Goal: Information Seeking & Learning: Learn about a topic

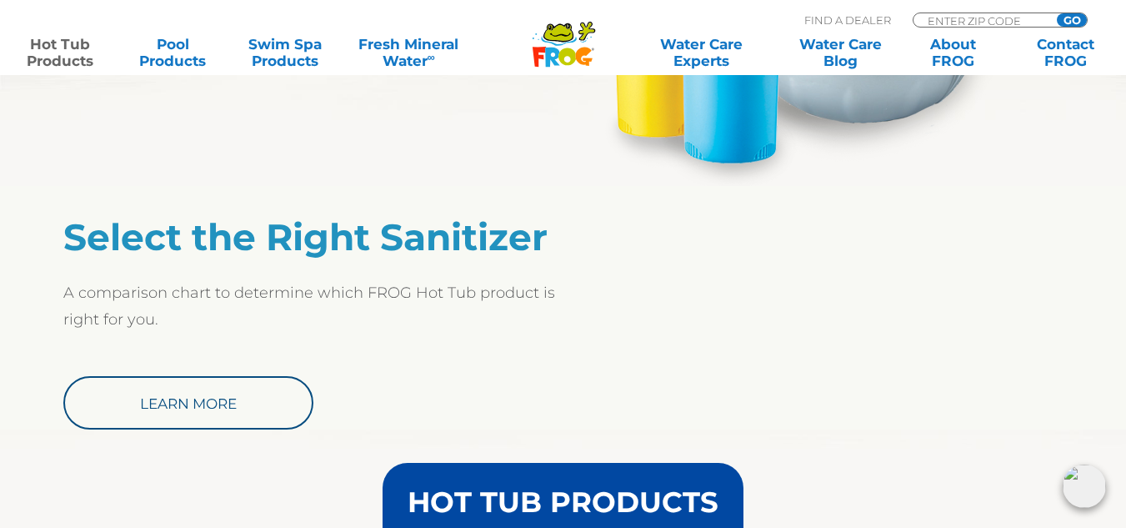
scroll to position [1334, 0]
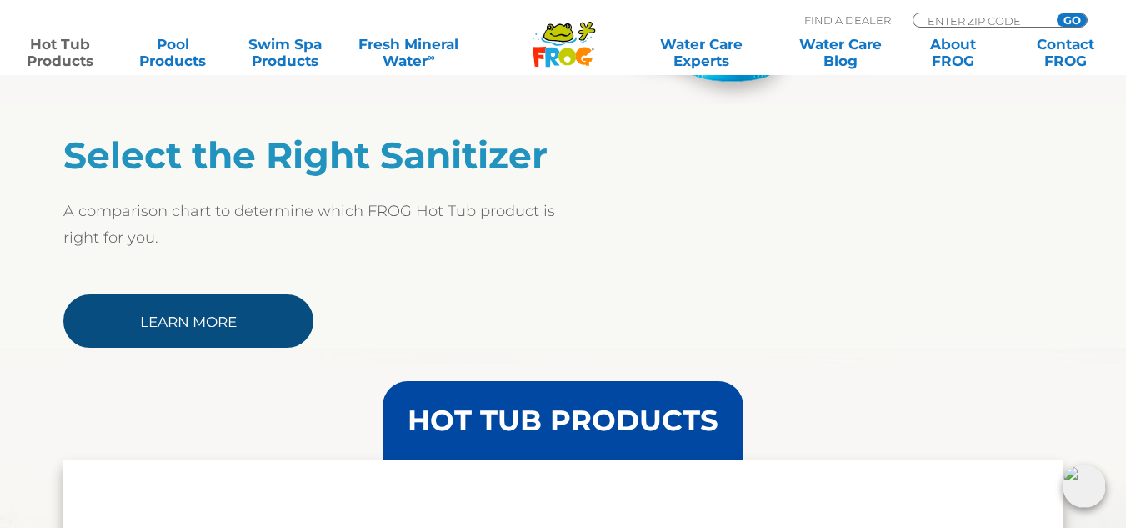
click at [194, 314] on link "Learn More" at bounding box center [188, 320] width 250 height 53
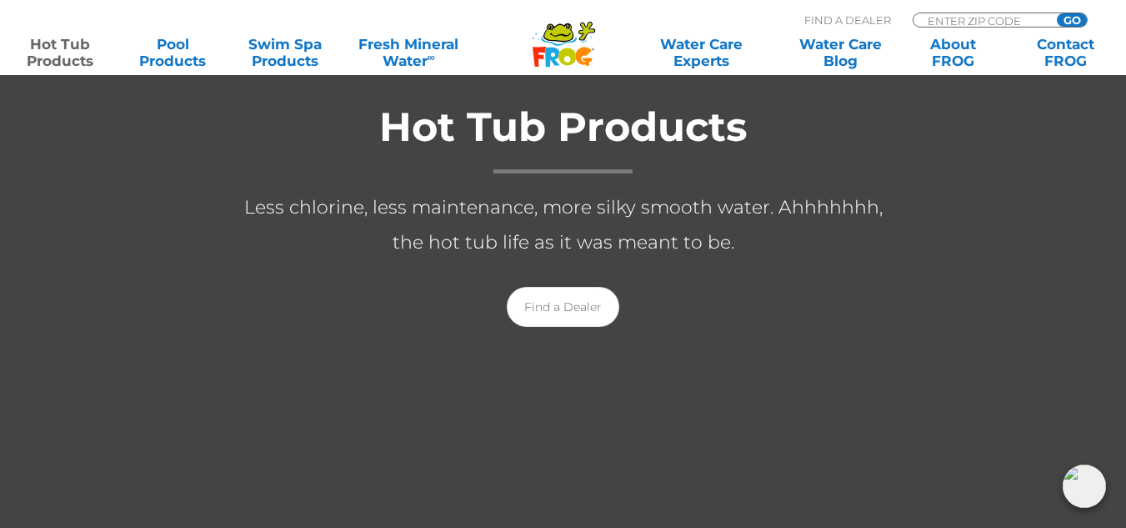
scroll to position [167, 0]
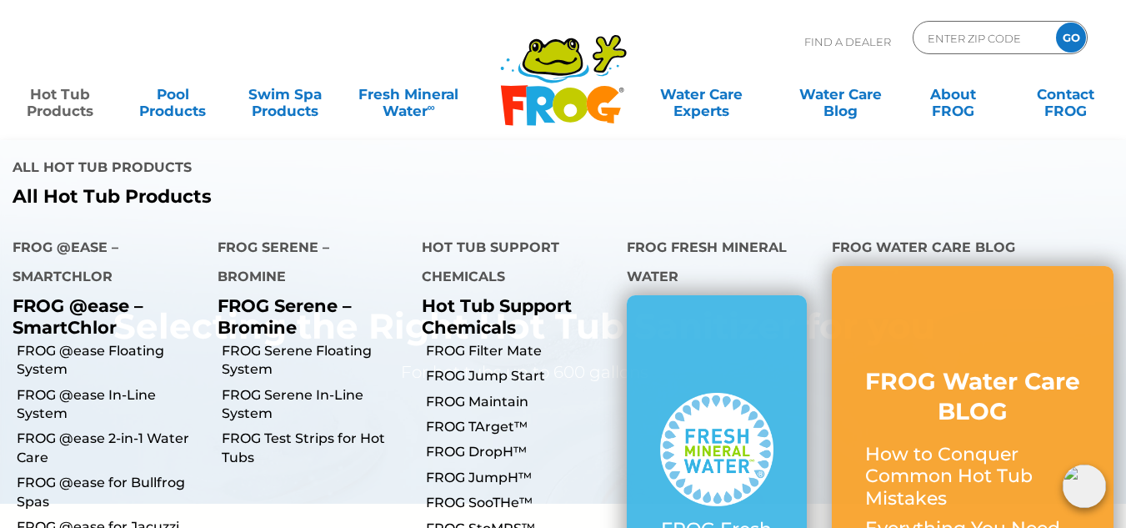
click at [58, 91] on link "Hot Tub Products" at bounding box center [61, 94] width 88 height 33
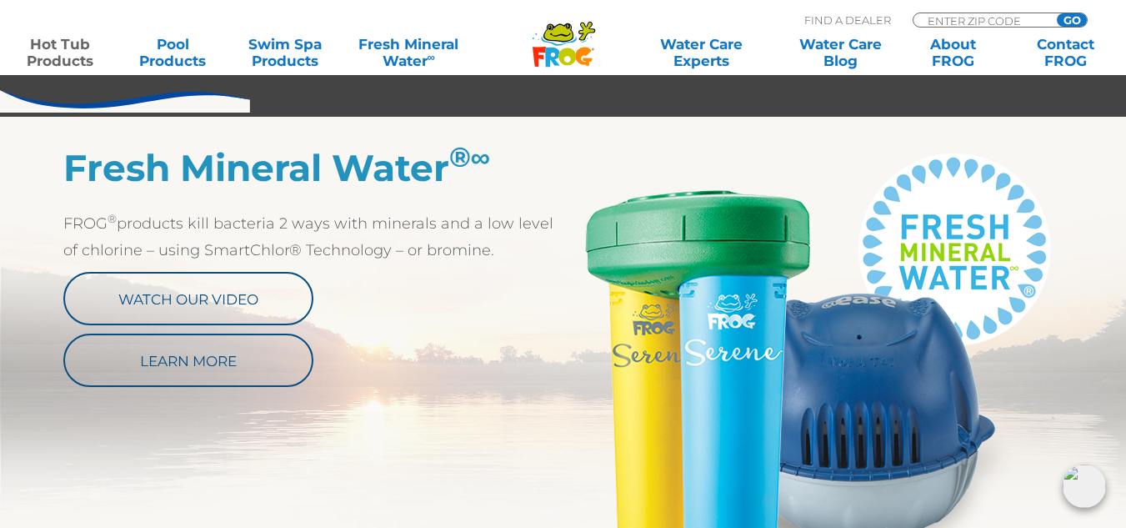
scroll to position [917, 0]
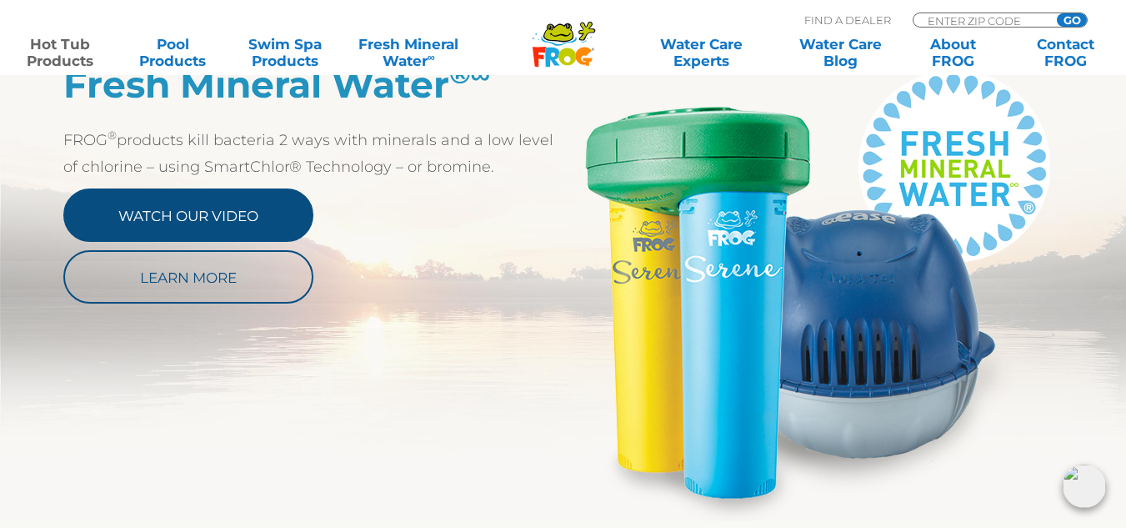
click at [213, 213] on link "Watch Our Video" at bounding box center [188, 214] width 250 height 53
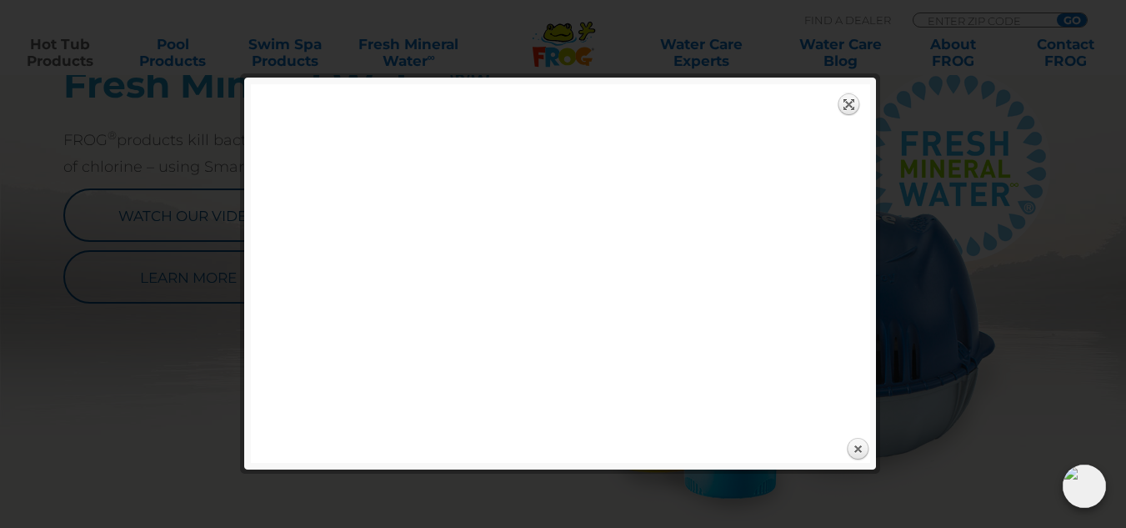
click at [852, 101] on link "Expand" at bounding box center [849, 104] width 23 height 23
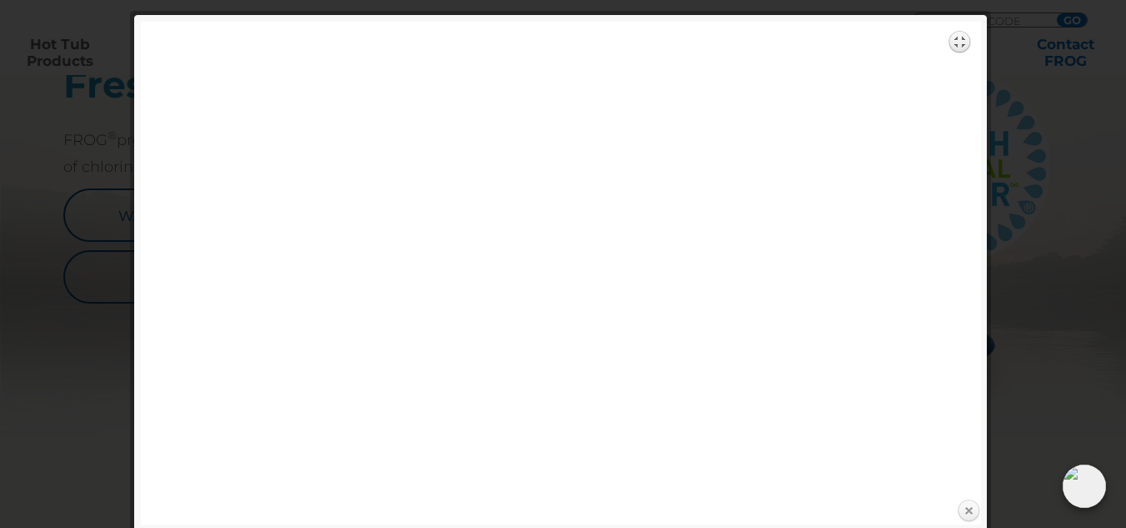
click at [963, 509] on link "Close" at bounding box center [968, 511] width 25 height 25
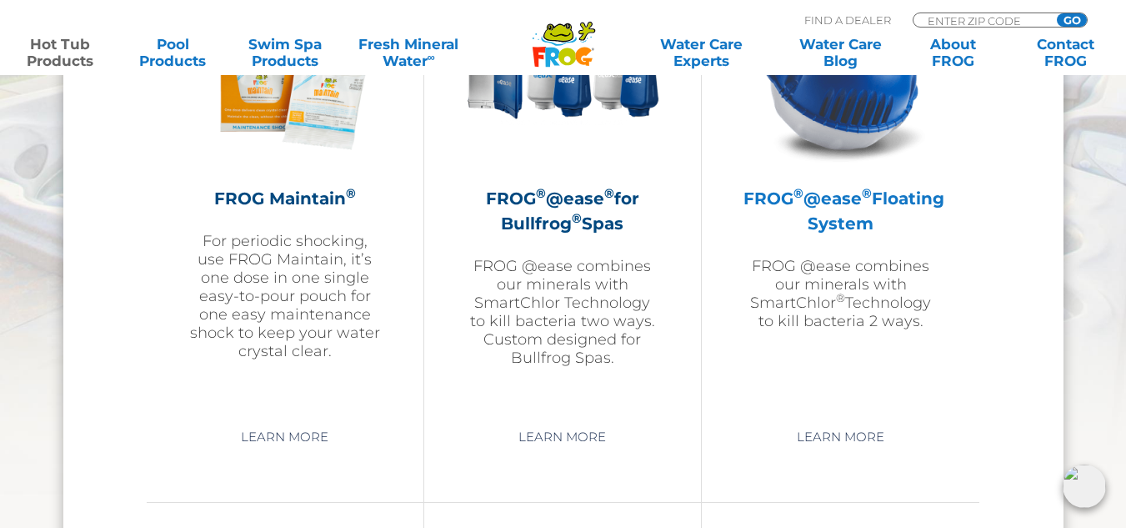
scroll to position [1918, 0]
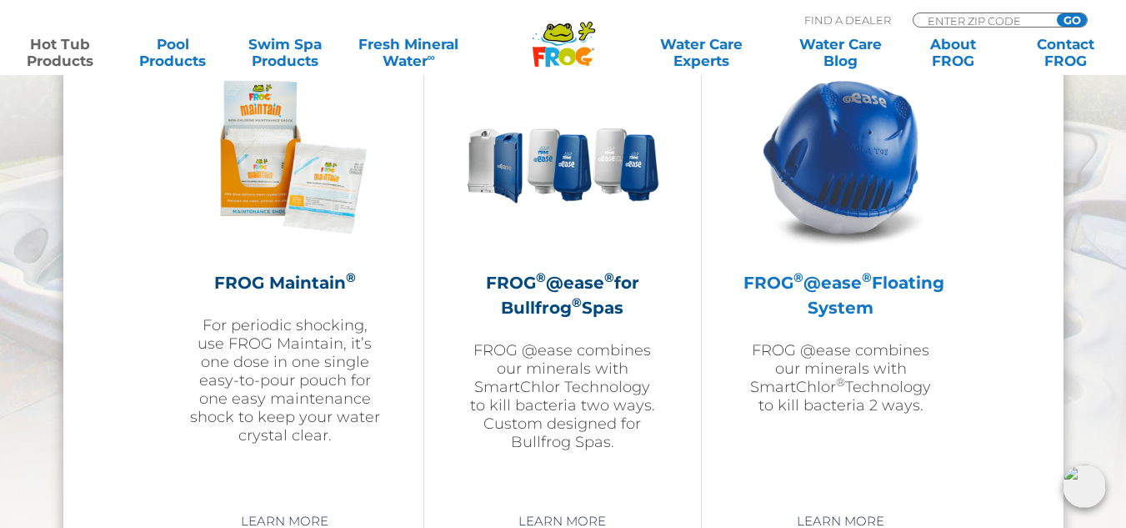
click at [870, 189] on img at bounding box center [841, 156] width 193 height 193
